Goal: Task Accomplishment & Management: Manage account settings

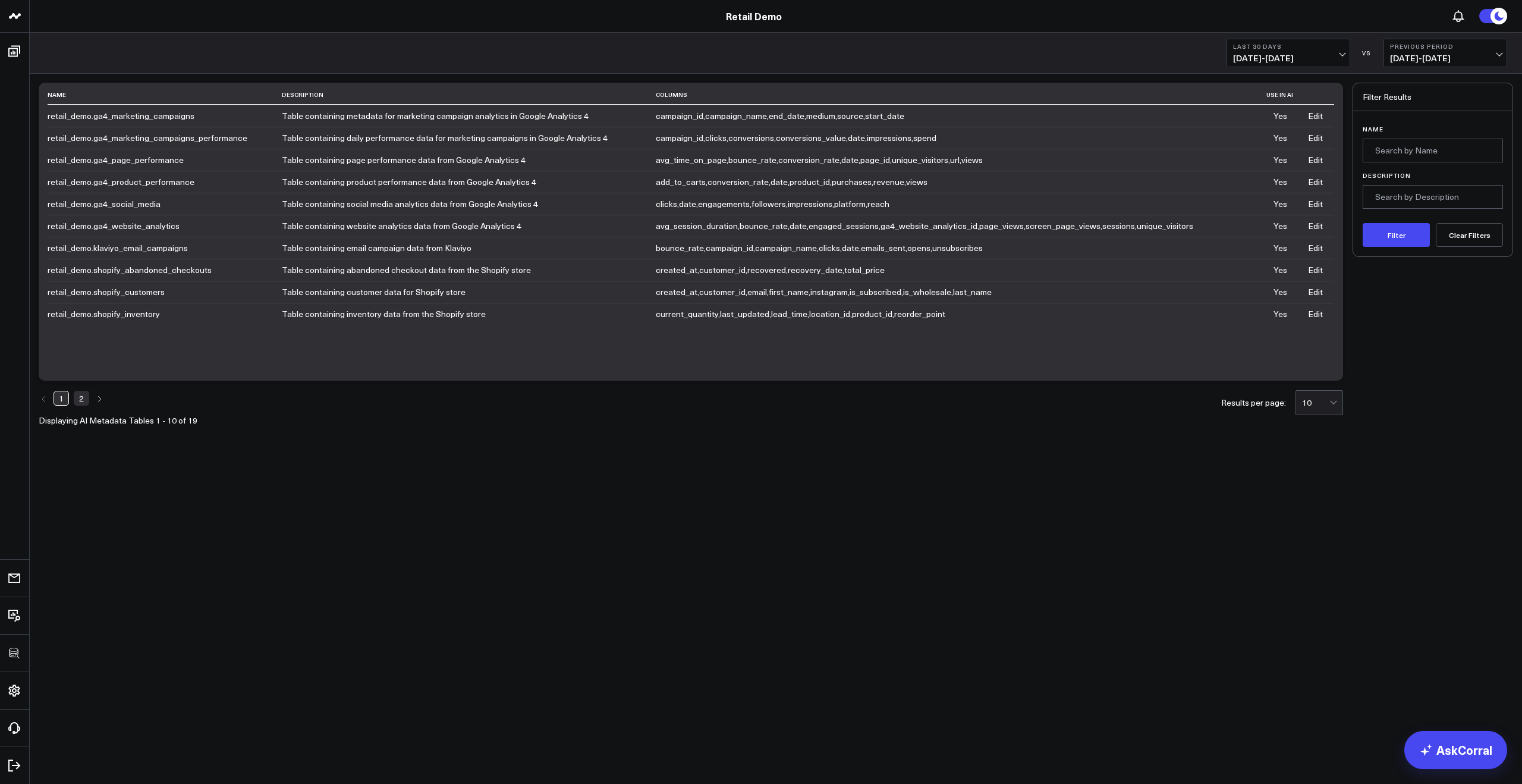
click at [1313, 118] on link "Edit" at bounding box center [1316, 115] width 15 height 11
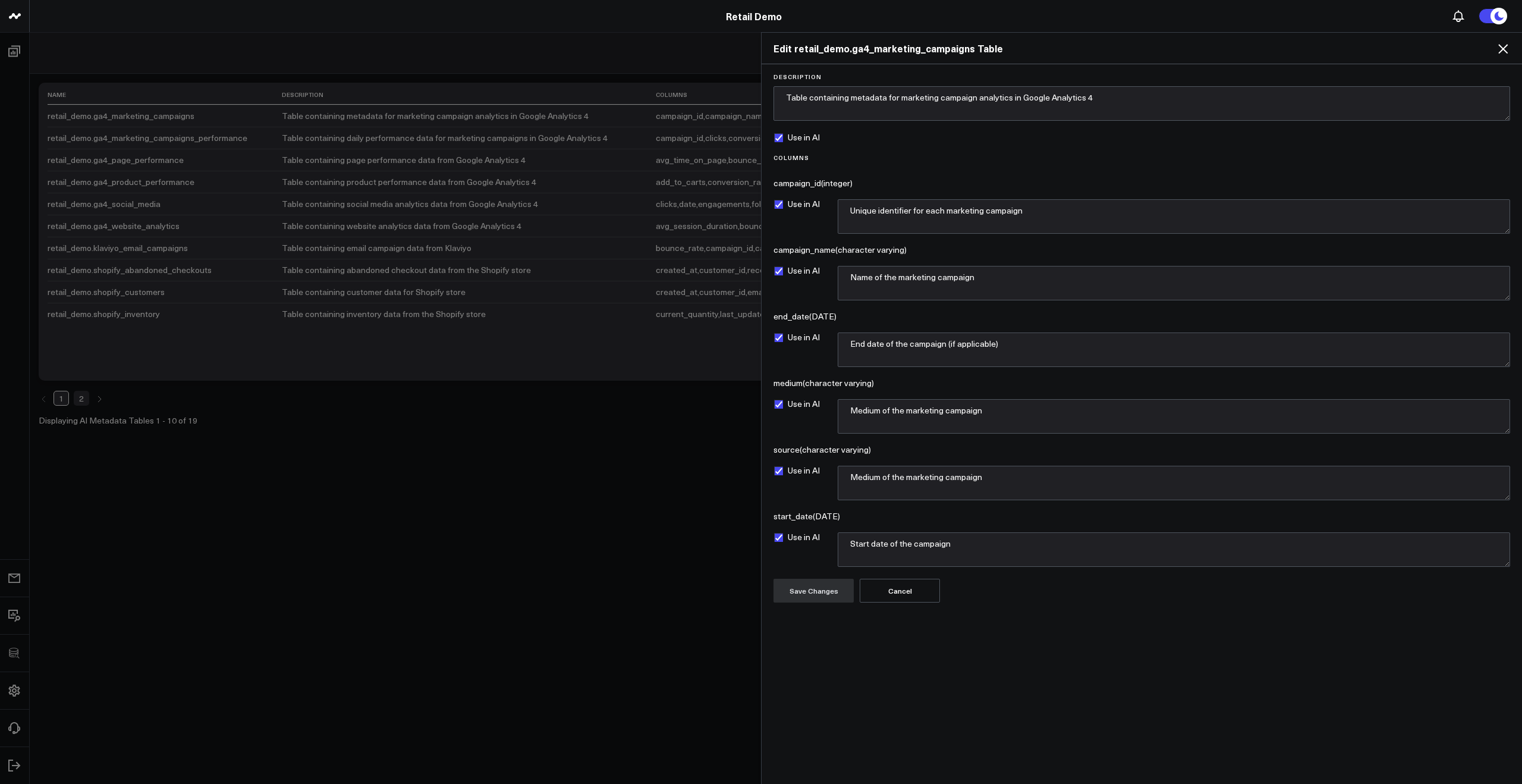
click at [526, 308] on div "Edit retail_demo.ga4_marketing_campaigns Table Description Table containing met…" at bounding box center [761, 408] width 1522 height 752
click at [1500, 53] on icon at bounding box center [1503, 48] width 14 height 14
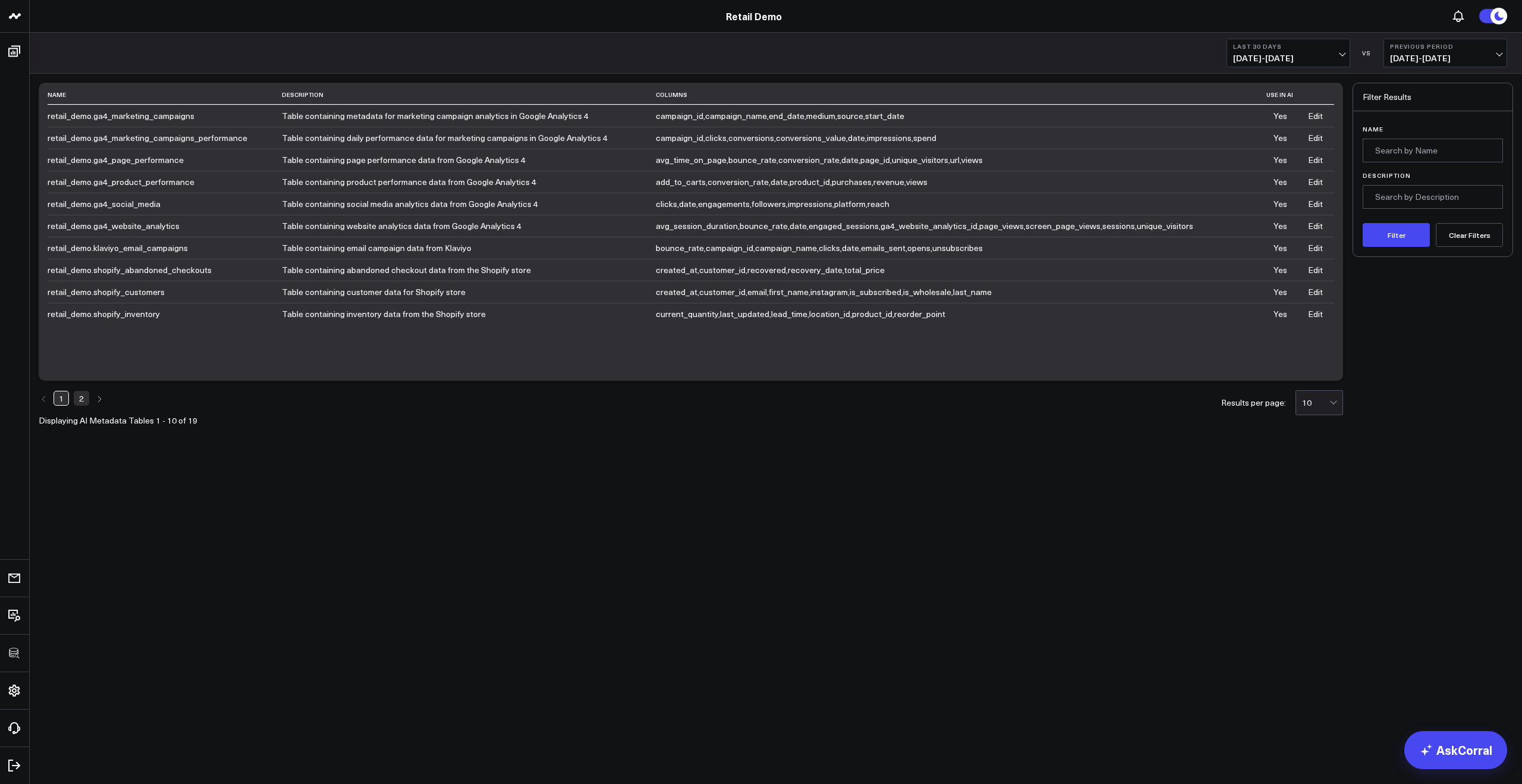
click at [1282, 117] on td "Yes" at bounding box center [1282, 116] width 31 height 22
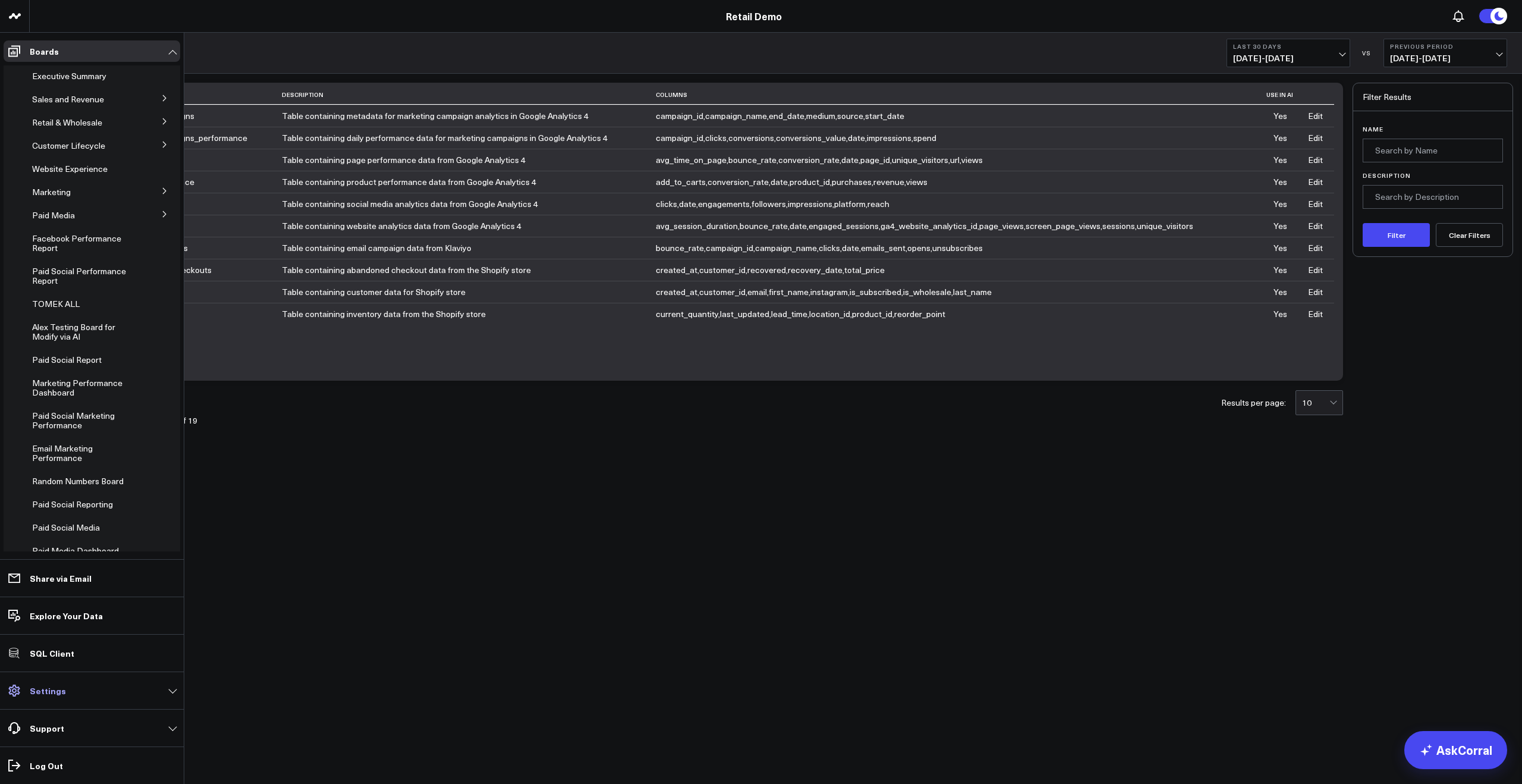
click at [42, 685] on p "Settings" at bounding box center [47, 690] width 36 height 9
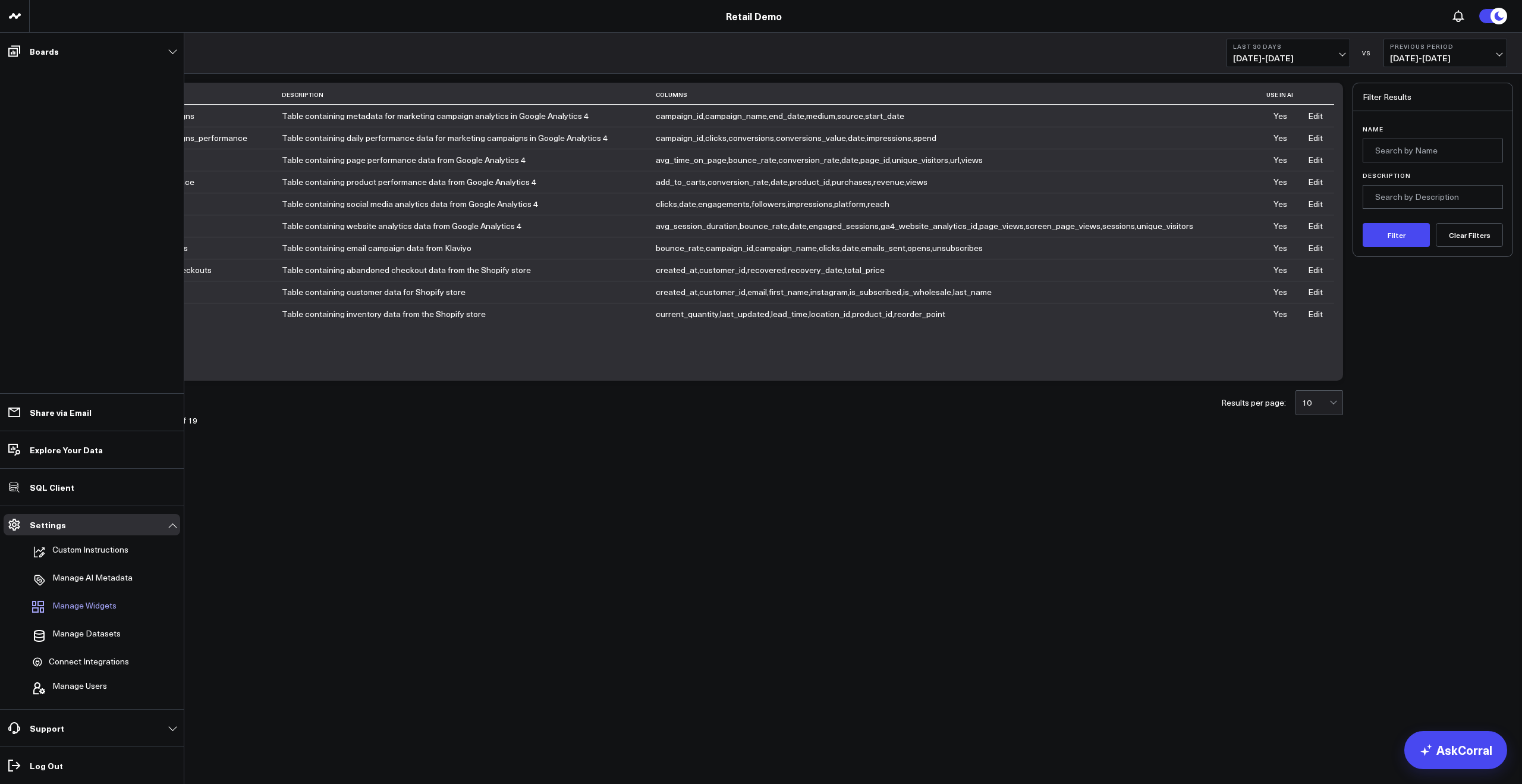
click at [95, 603] on span "Manage Widgets" at bounding box center [85, 607] width 64 height 14
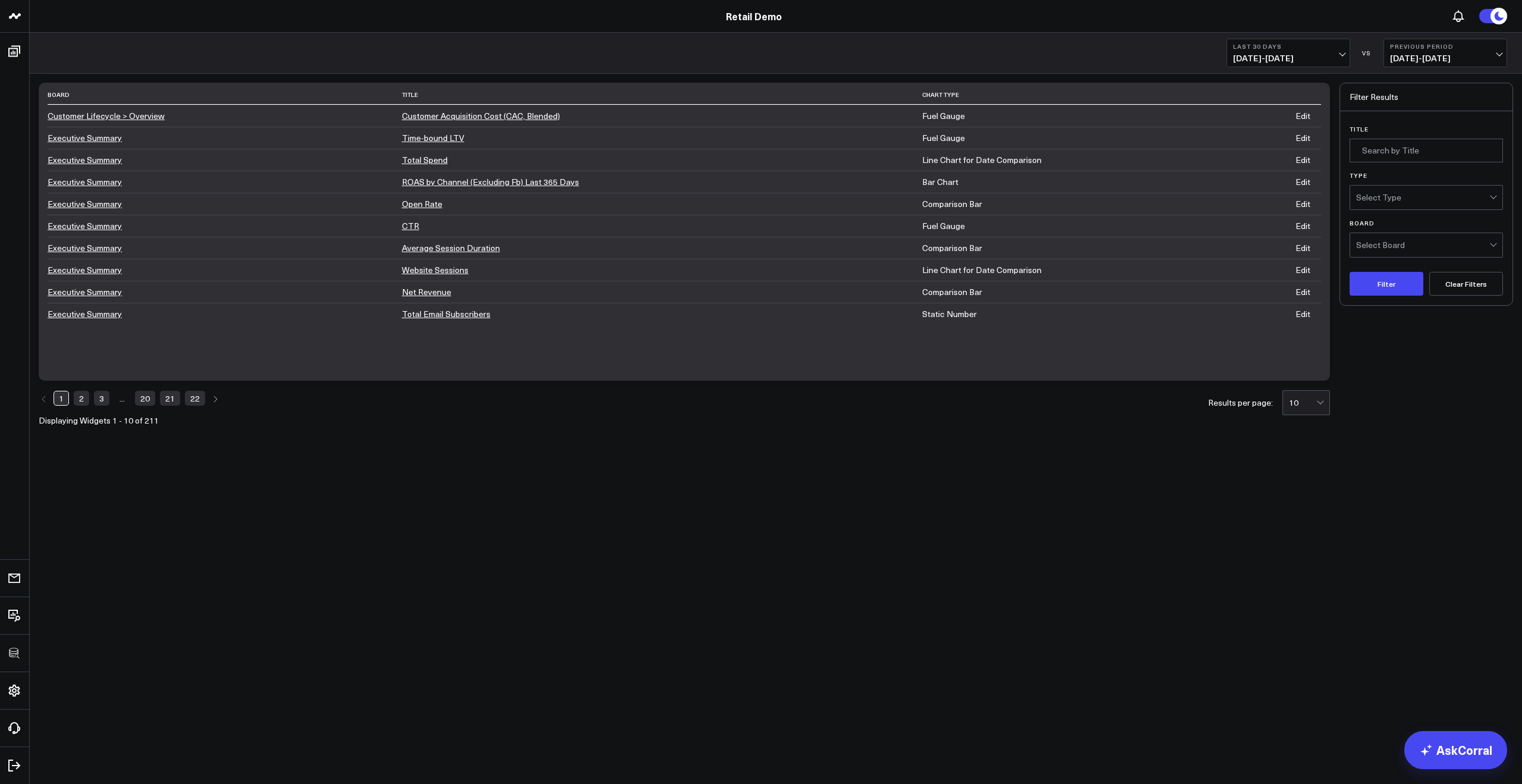
click at [1311, 118] on link "Edit" at bounding box center [1304, 115] width 15 height 11
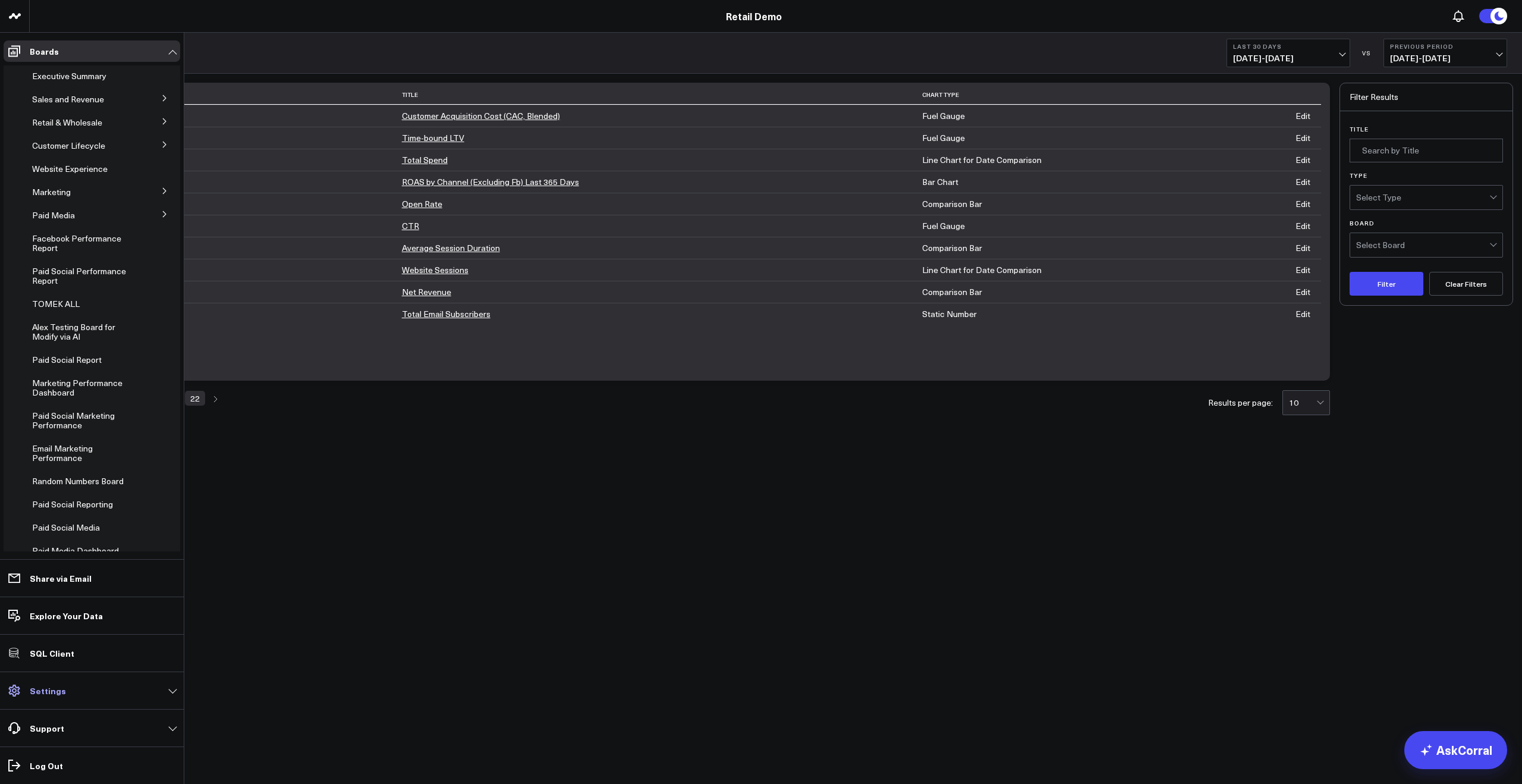
click at [42, 690] on p "Settings" at bounding box center [47, 690] width 36 height 9
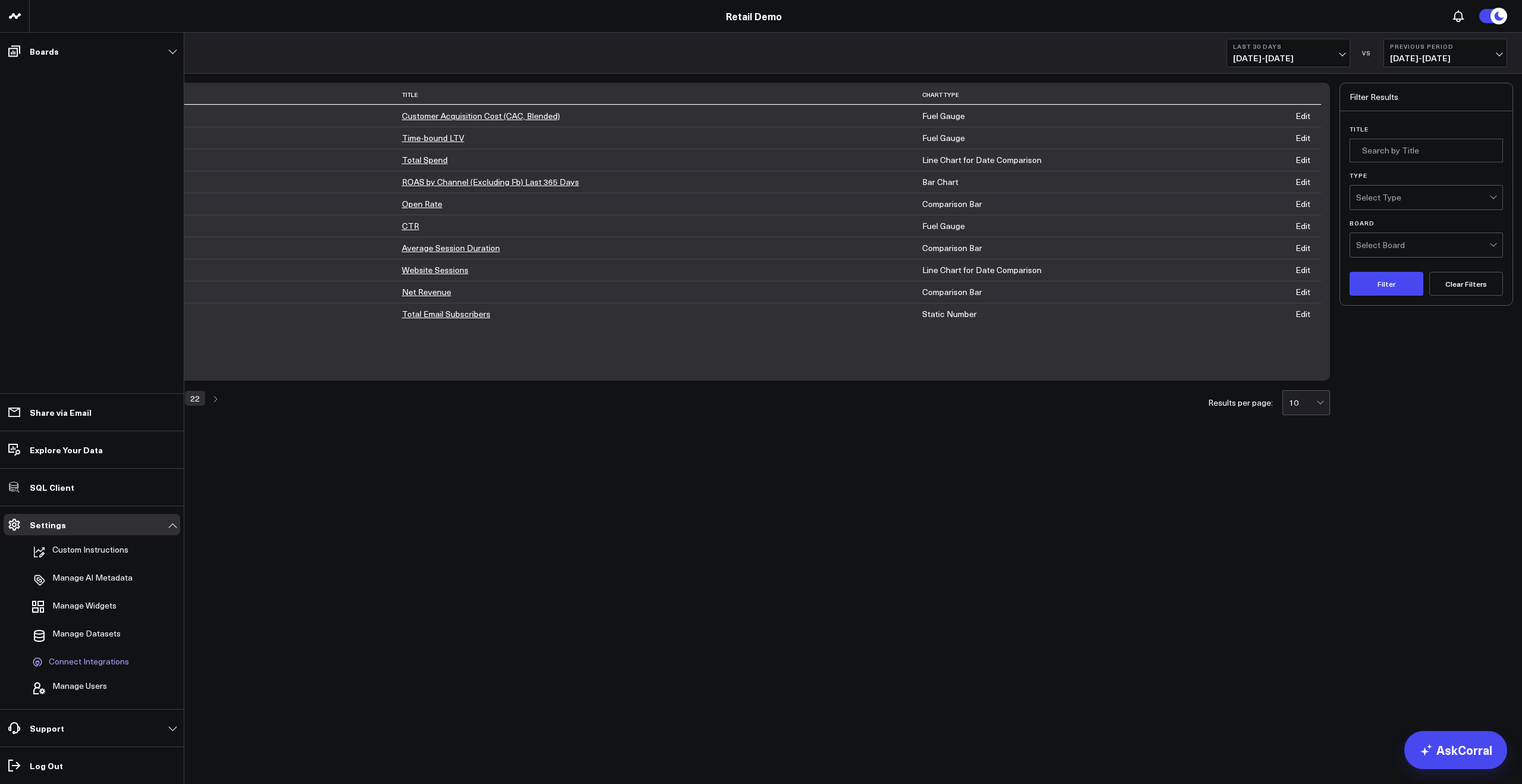
click at [105, 659] on span "Connect Integrations" at bounding box center [88, 662] width 80 height 11
